Goal: Find contact information: Obtain details needed to contact an individual or organization

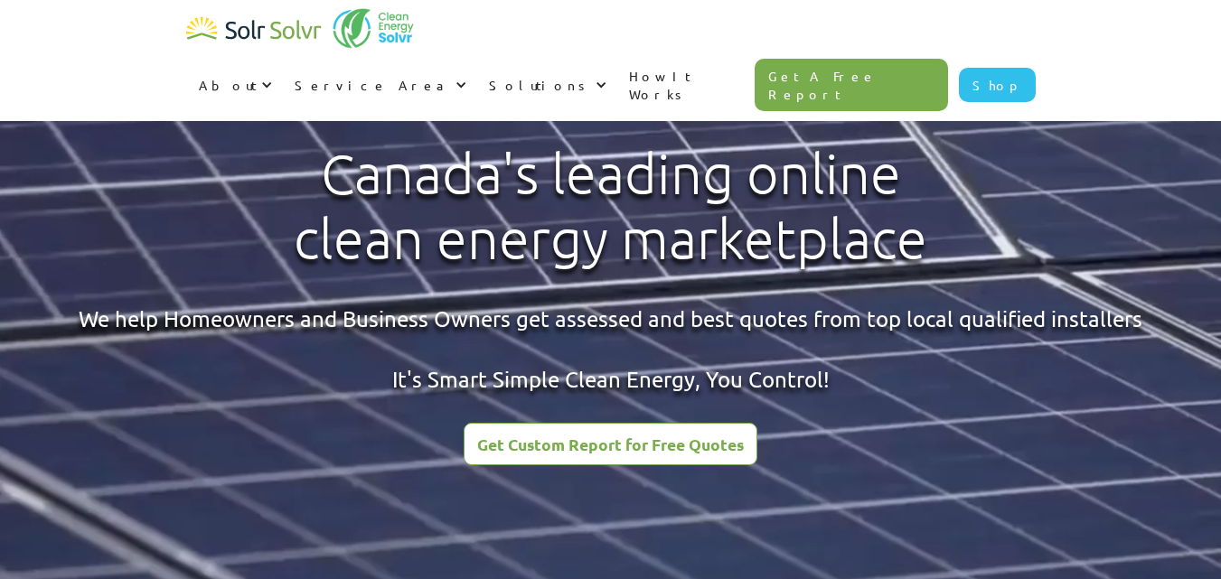
click at [257, 76] on div "About" at bounding box center [228, 85] width 58 height 18
click at [269, 79] on div at bounding box center [263, 85] width 13 height 13
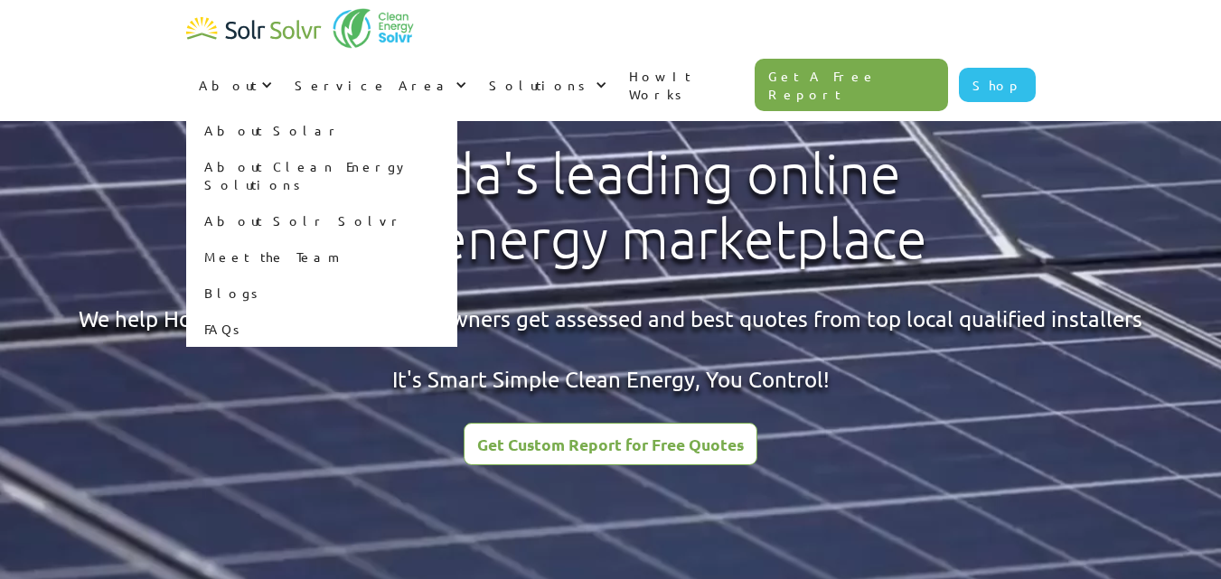
click at [269, 79] on div at bounding box center [263, 85] width 13 height 13
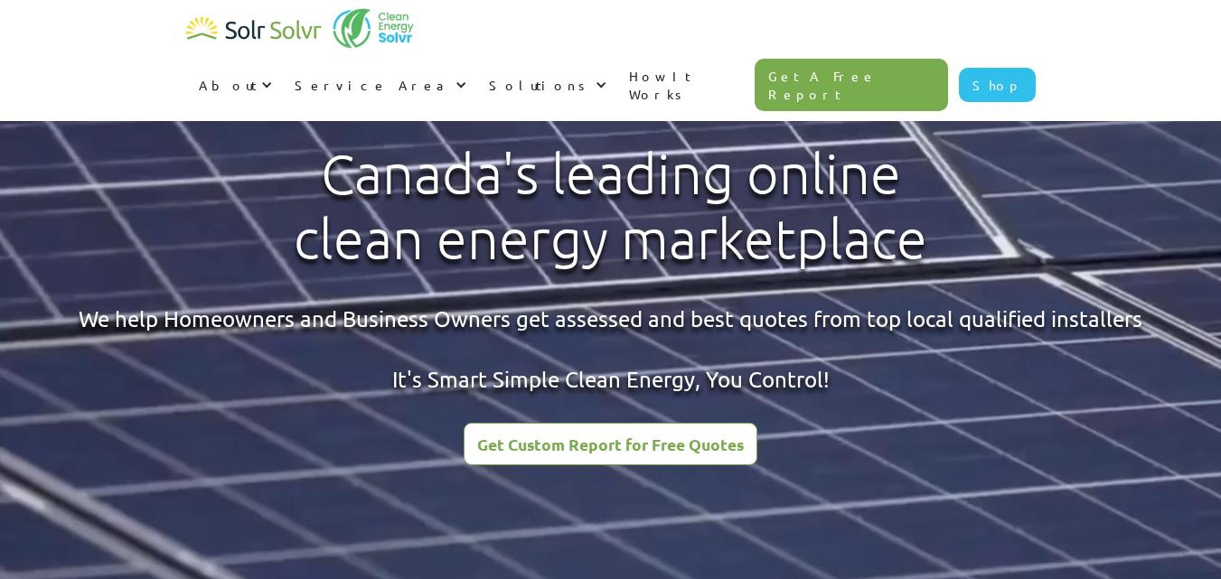
click at [269, 79] on div at bounding box center [263, 85] width 13 height 13
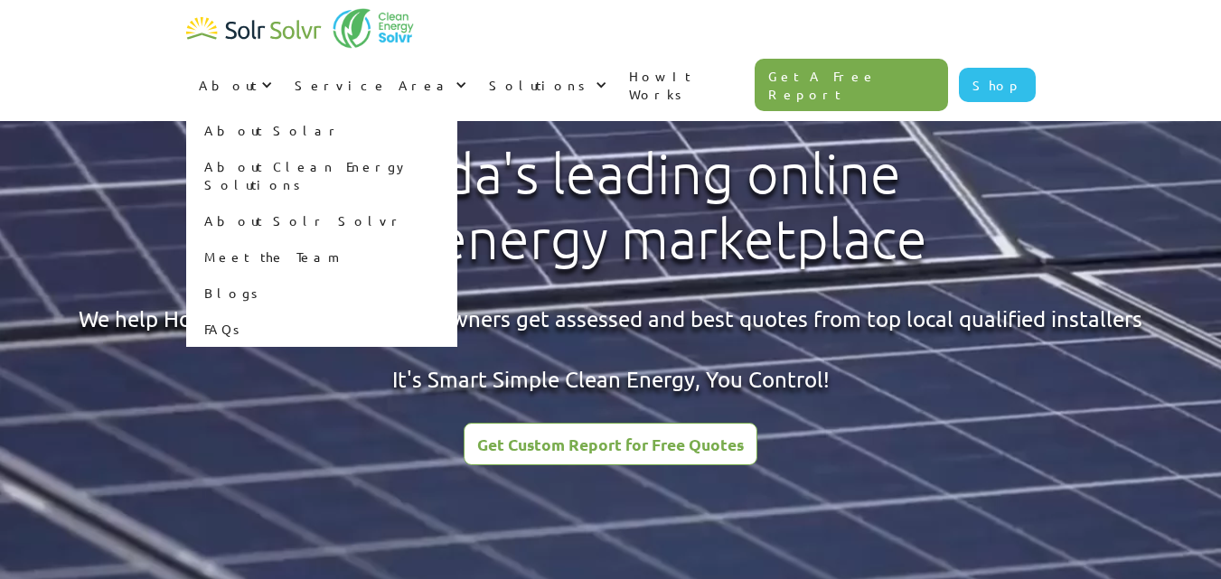
click at [457, 239] on link "Meet the Team" at bounding box center [321, 257] width 271 height 36
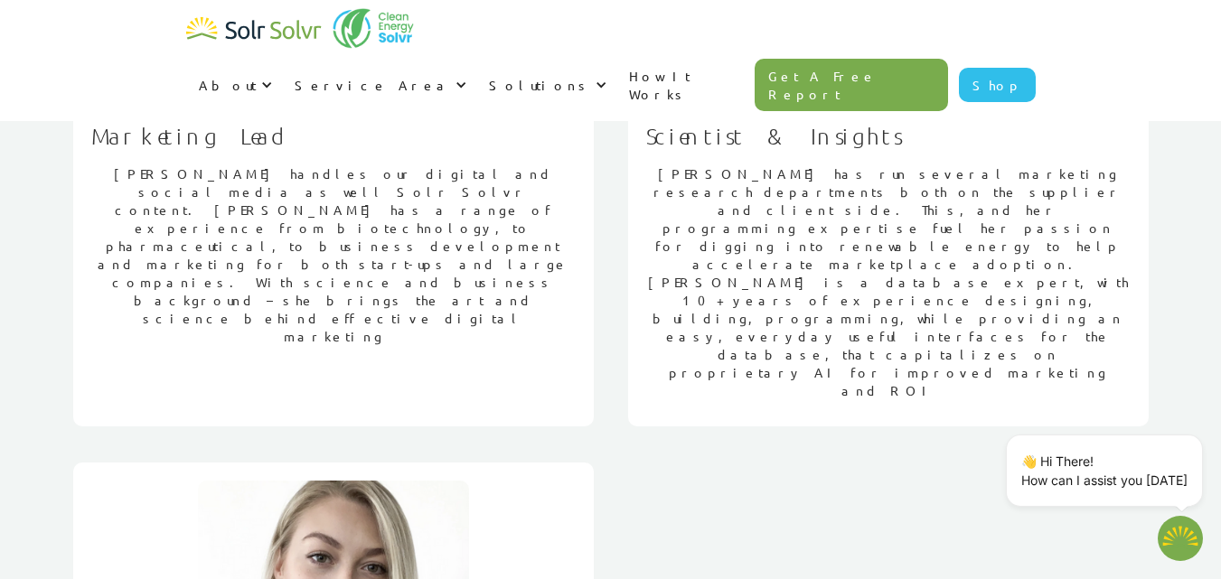
scroll to position [1265, 0]
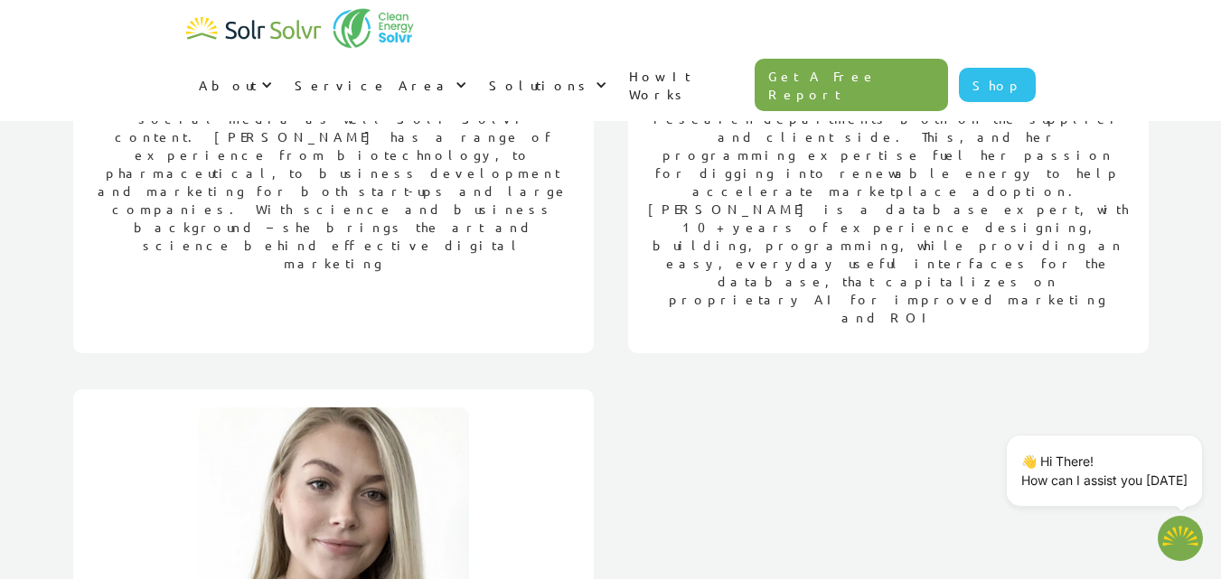
drag, startPoint x: 206, startPoint y: 327, endPoint x: 340, endPoint y: 340, distance: 134.3
drag, startPoint x: 178, startPoint y: 321, endPoint x: 341, endPoint y: 321, distance: 162.6
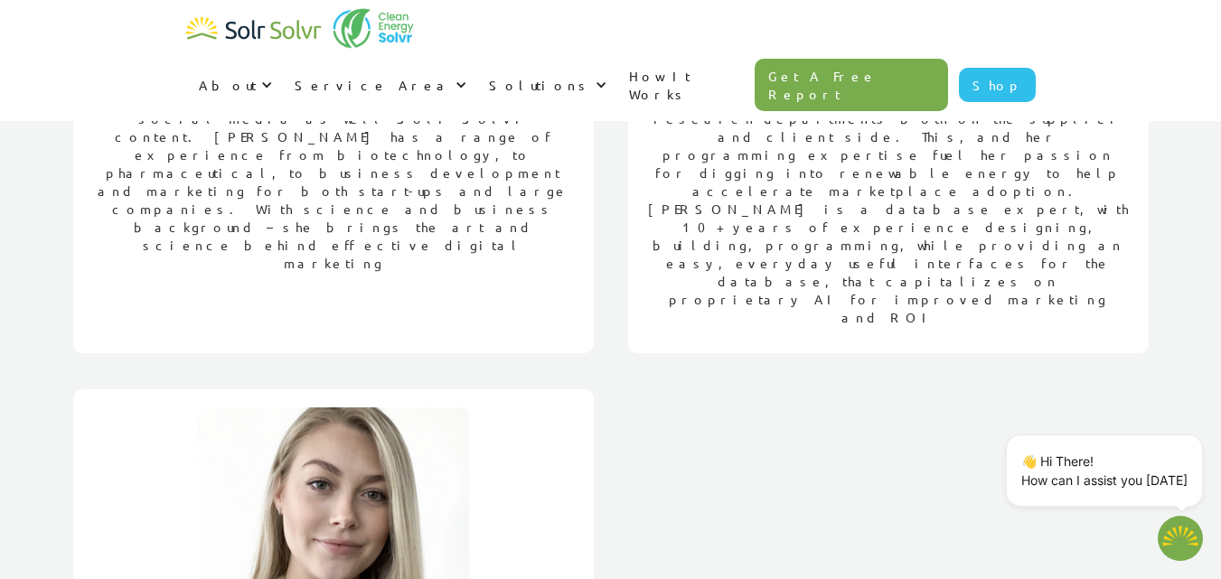
copy h1 "[PERSON_NAME]"
drag, startPoint x: 187, startPoint y: 337, endPoint x: 343, endPoint y: 331, distance: 156.4
copy h1 "[PERSON_NAME]"
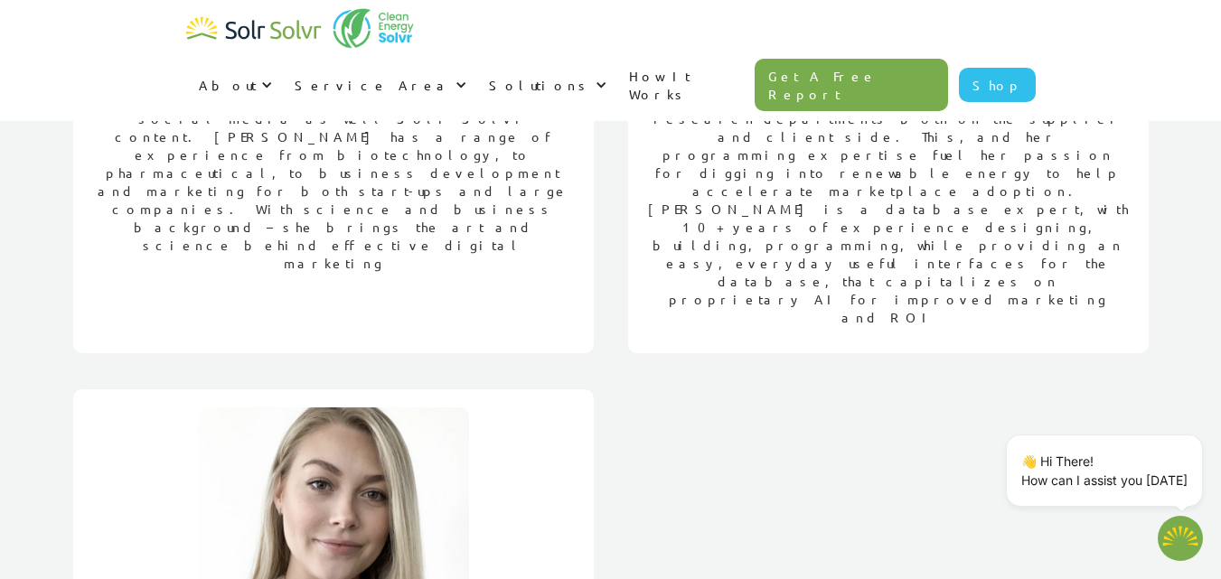
drag, startPoint x: 329, startPoint y: 363, endPoint x: 426, endPoint y: 364, distance: 96.7
copy p "Communications"
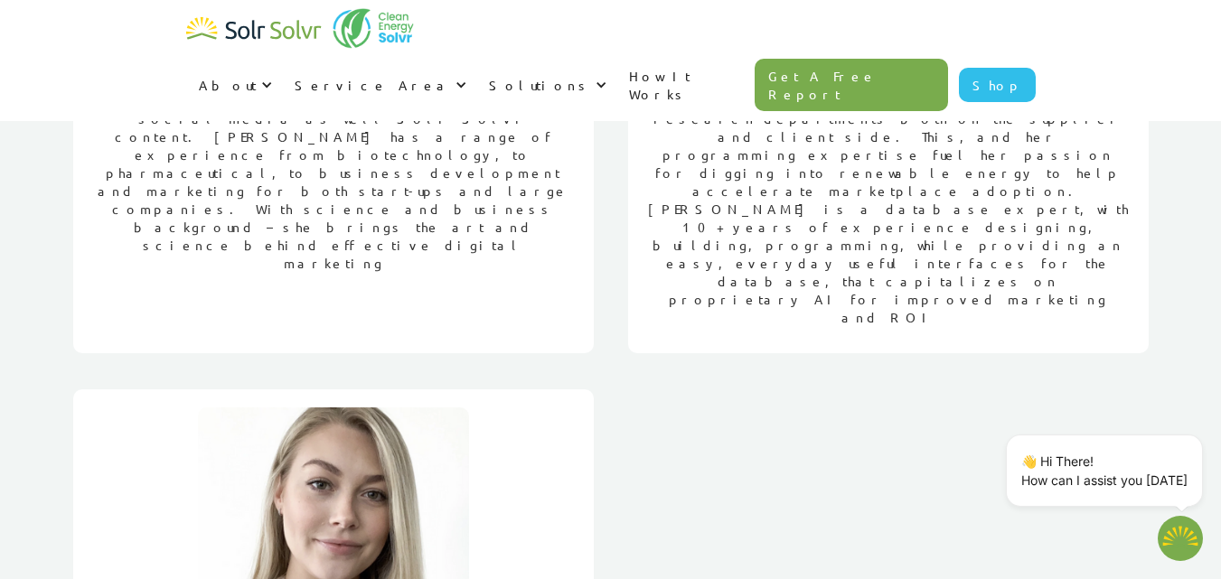
drag, startPoint x: 454, startPoint y: 332, endPoint x: 510, endPoint y: 334, distance: 55.1
drag, startPoint x: 451, startPoint y: 327, endPoint x: 480, endPoint y: 334, distance: 29.8
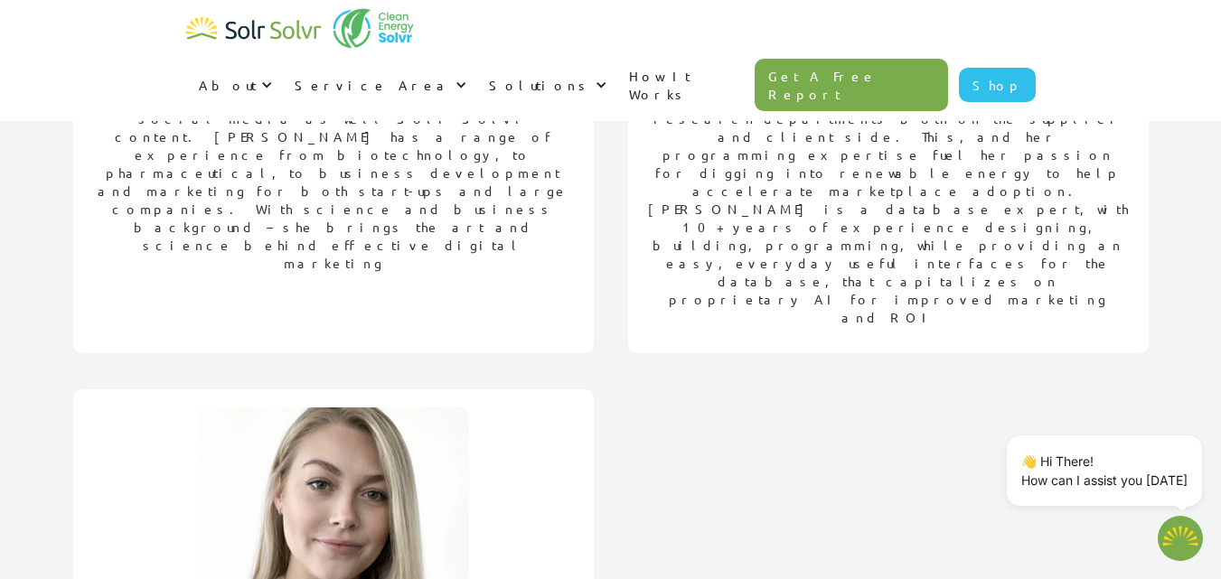
copy h1 "PR"
click at [428, 19] on div "About About Solar About Clean Energy Solutions About Solr Solvr Meet the Team B…" at bounding box center [610, 60] width 849 height 121
click at [428, 13] on div "About About Solar About Clean Energy Solutions About Solr Solvr Meet the Team B…" at bounding box center [610, 60] width 849 height 121
type textarea "x"
